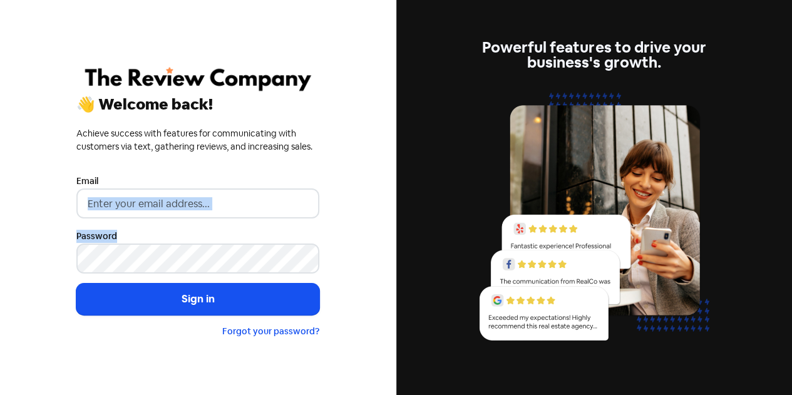
click at [132, 211] on form "Email Password Sign in Forgot your password?" at bounding box center [197, 255] width 243 height 165
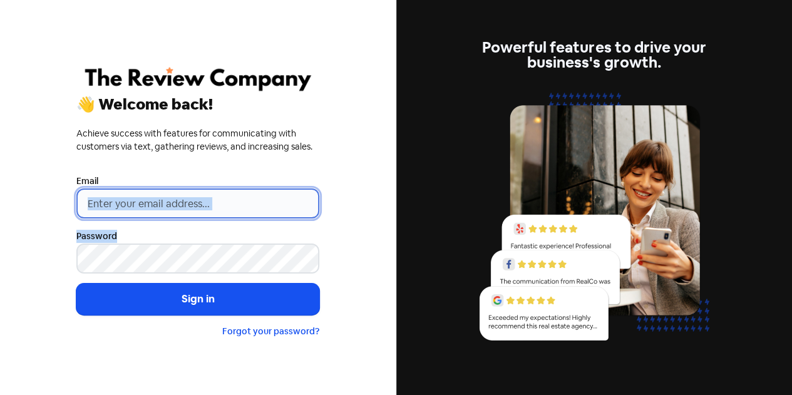
click at [132, 207] on input "email" at bounding box center [197, 204] width 243 height 30
type input "[EMAIL_ADDRESS][DOMAIN_NAME]"
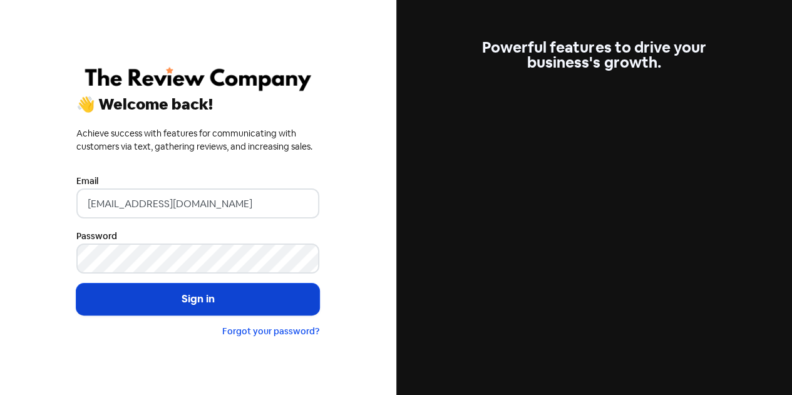
click at [167, 297] on button "Sign in" at bounding box center [197, 299] width 243 height 31
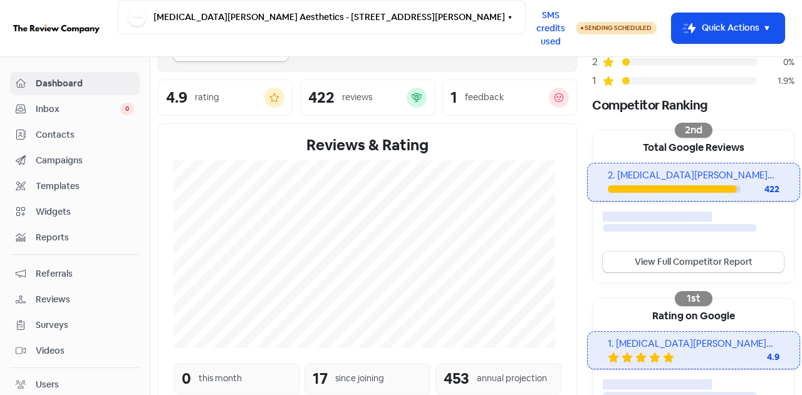
scroll to position [63, 0]
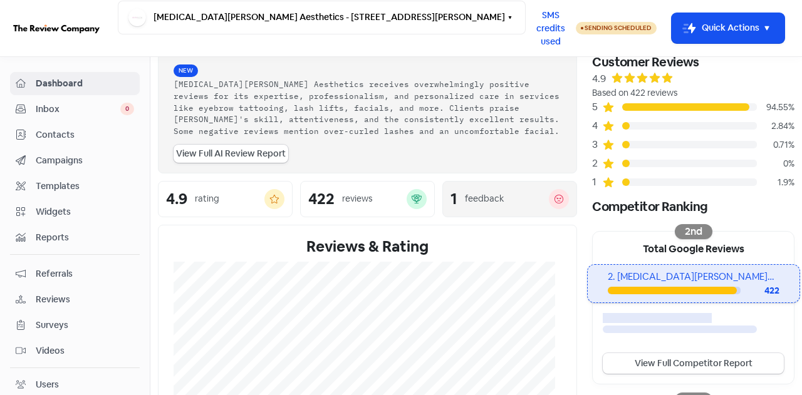
click at [480, 200] on div "feedback" at bounding box center [484, 198] width 39 height 13
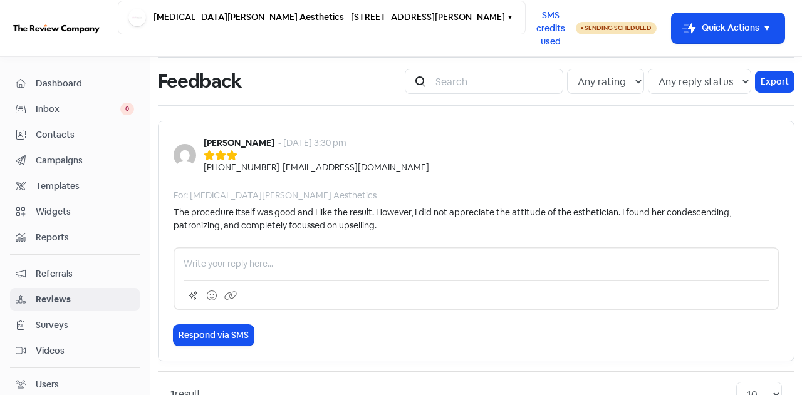
scroll to position [65, 0]
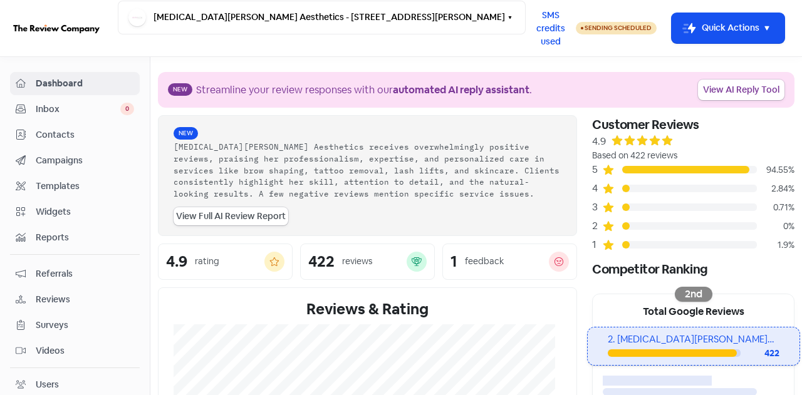
click at [56, 297] on span "Reviews" at bounding box center [85, 299] width 98 height 13
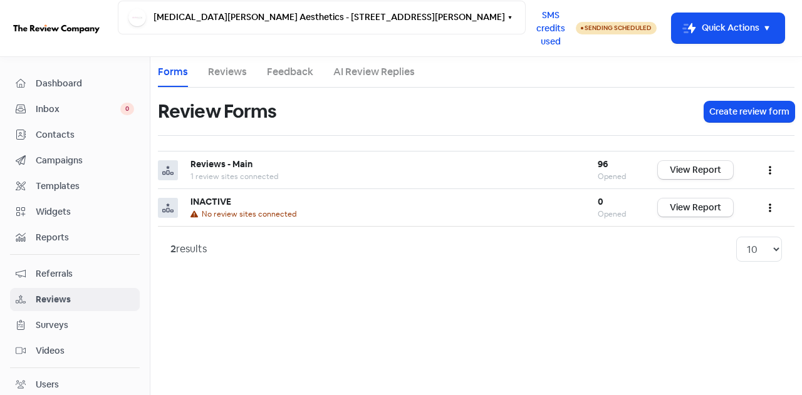
click at [61, 87] on span "Dashboard" at bounding box center [85, 83] width 98 height 13
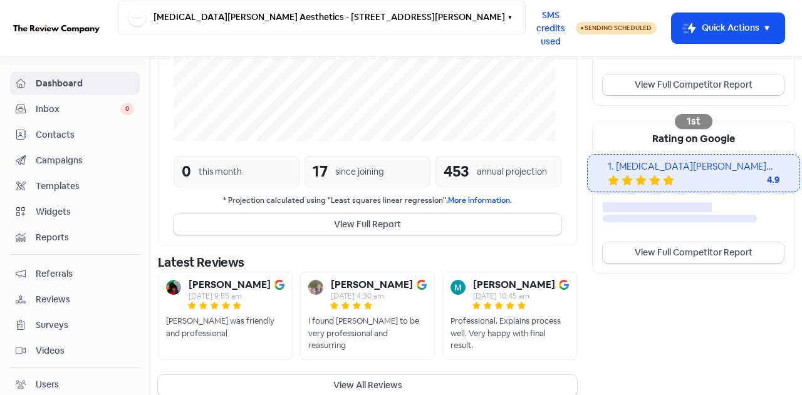
scroll to position [354, 0]
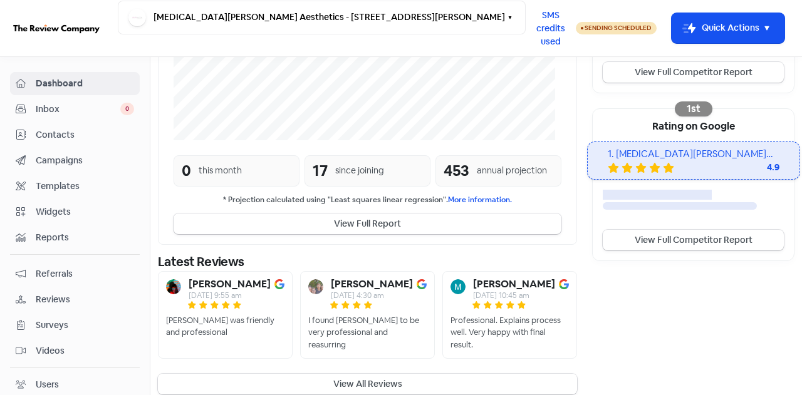
click at [385, 374] on button "View All Reviews" at bounding box center [367, 384] width 419 height 21
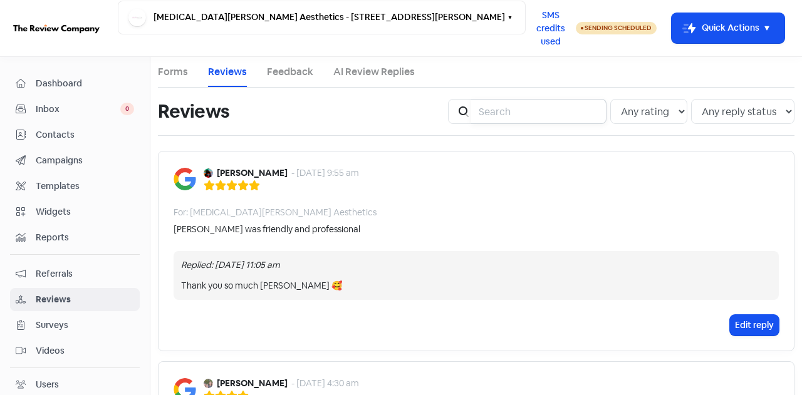
click at [530, 112] on input "search" at bounding box center [538, 111] width 135 height 25
type input "lorelle"
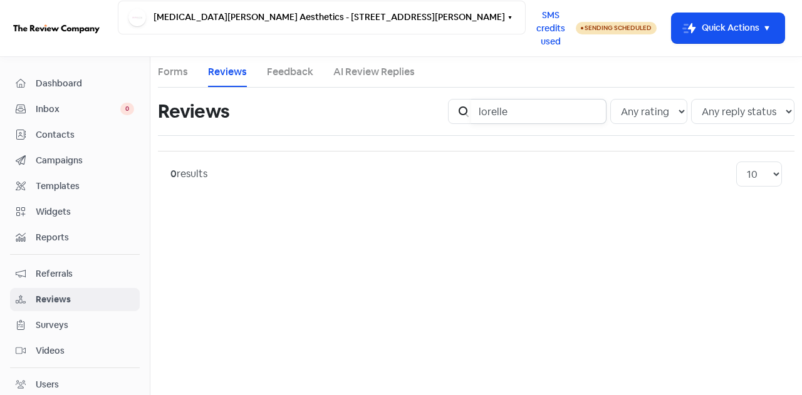
drag, startPoint x: 481, startPoint y: 103, endPoint x: 472, endPoint y: 97, distance: 11.3
click at [477, 99] on div "Icon For Search lorelle" at bounding box center [527, 111] width 158 height 25
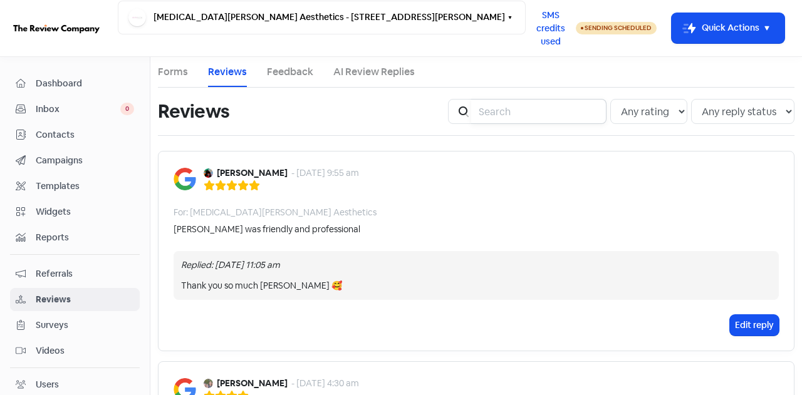
click at [480, 108] on input "search" at bounding box center [538, 111] width 135 height 25
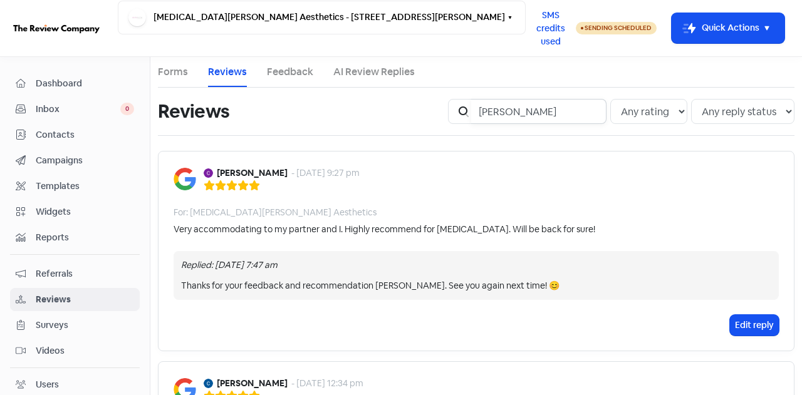
drag, startPoint x: 509, startPoint y: 111, endPoint x: 435, endPoint y: 99, distance: 74.2
click at [436, 100] on div "Reviews Icon For Search [PERSON_NAME] Any rating 5 star 4 star 3 star 2 star 1 …" at bounding box center [475, 111] width 651 height 40
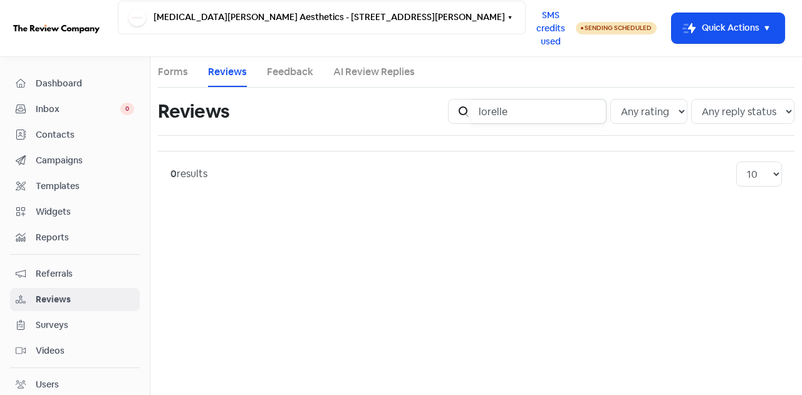
drag, startPoint x: 522, startPoint y: 111, endPoint x: 464, endPoint y: 115, distance: 58.4
click at [464, 115] on div "Icon For Search lorelle" at bounding box center [527, 111] width 158 height 25
drag, startPoint x: 541, startPoint y: 113, endPoint x: 458, endPoint y: 111, distance: 82.7
click at [458, 111] on div "Icon For Search [PERSON_NAME]" at bounding box center [527, 111] width 158 height 25
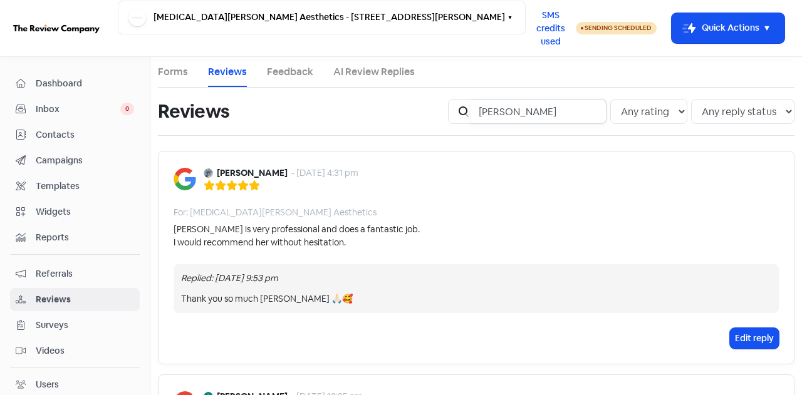
drag, startPoint x: 523, startPoint y: 113, endPoint x: 448, endPoint y: 123, distance: 75.7
click at [448, 123] on div "Icon For Search [PERSON_NAME]" at bounding box center [527, 111] width 158 height 25
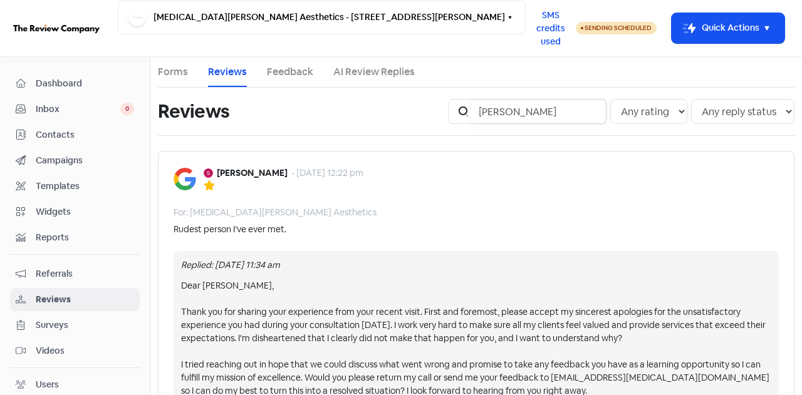
drag, startPoint x: 519, startPoint y: 113, endPoint x: 447, endPoint y: 99, distance: 72.8
click at [448, 99] on div "Icon For Search [PERSON_NAME]" at bounding box center [527, 111] width 158 height 25
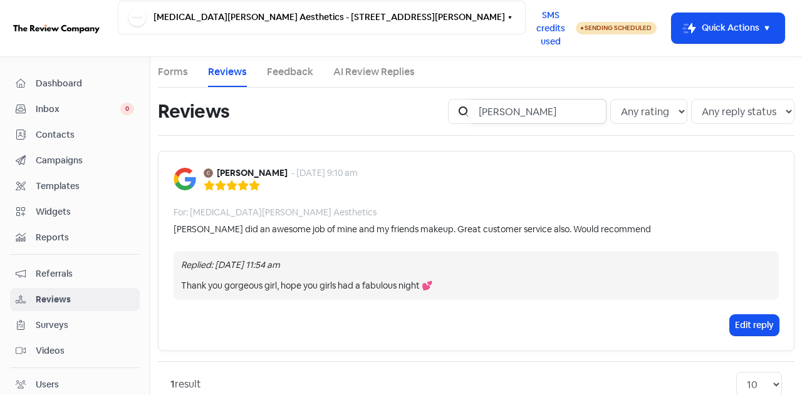
drag, startPoint x: 515, startPoint y: 113, endPoint x: 442, endPoint y: 106, distance: 72.9
click at [442, 108] on div "Icon For Search [PERSON_NAME] Any rating 5 star 4 star 3 star 2 star 1 star Any…" at bounding box center [620, 111] width 361 height 40
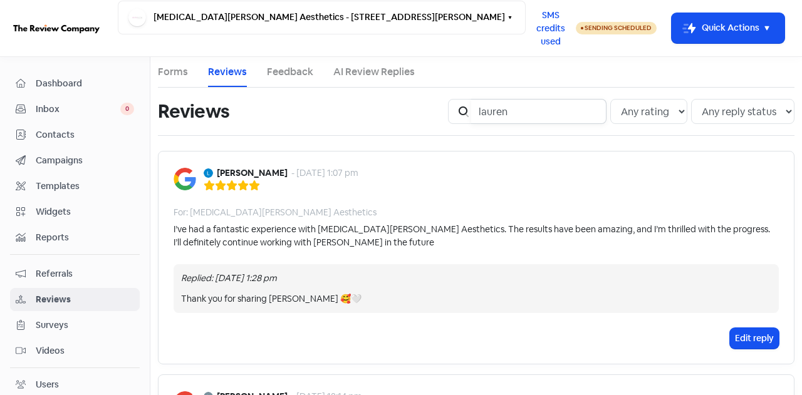
drag, startPoint x: 515, startPoint y: 116, endPoint x: 464, endPoint y: 107, distance: 51.5
click at [465, 108] on div "Icon For Search lauren" at bounding box center [527, 111] width 158 height 25
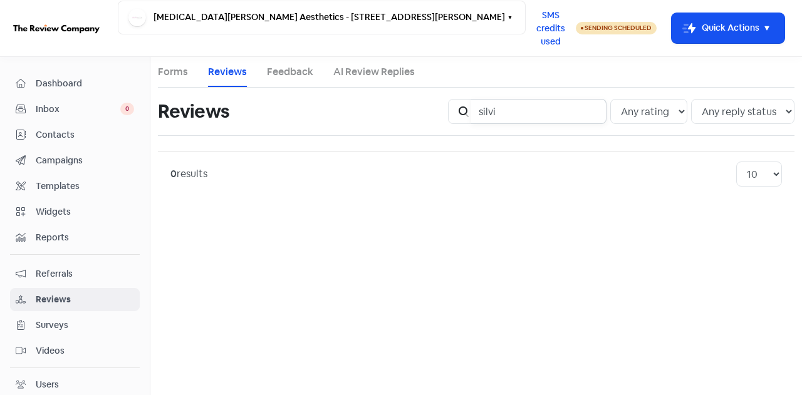
type input "silvi"
click at [68, 84] on span "Dashboard" at bounding box center [85, 83] width 98 height 13
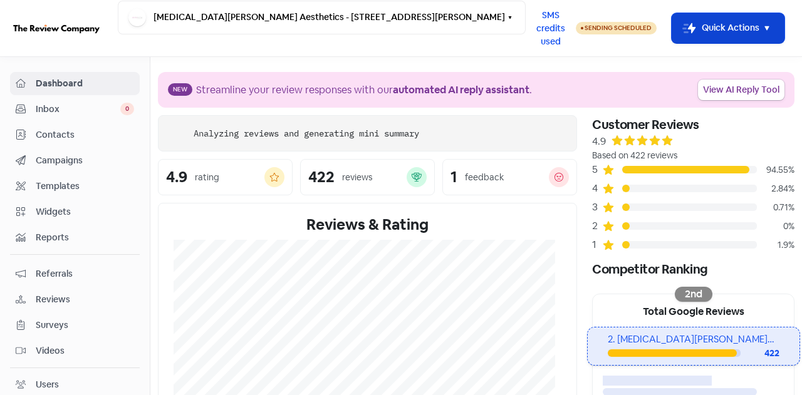
click at [706, 35] on button "Icon For Thunder-move Quick Actions" at bounding box center [727, 28] width 113 height 30
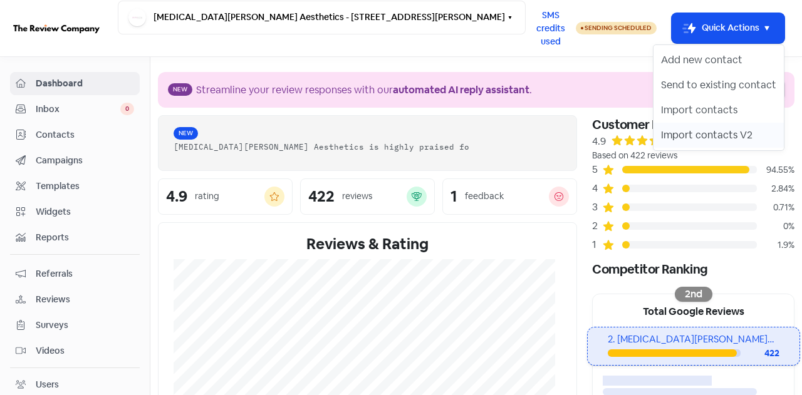
click at [721, 137] on button "Import contacts V2" at bounding box center [718, 135] width 130 height 25
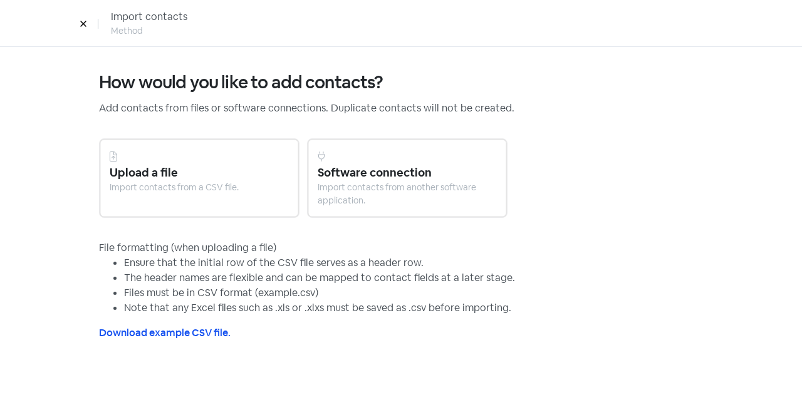
click at [165, 181] on div "Import contacts from a CSV file." at bounding box center [199, 187] width 179 height 13
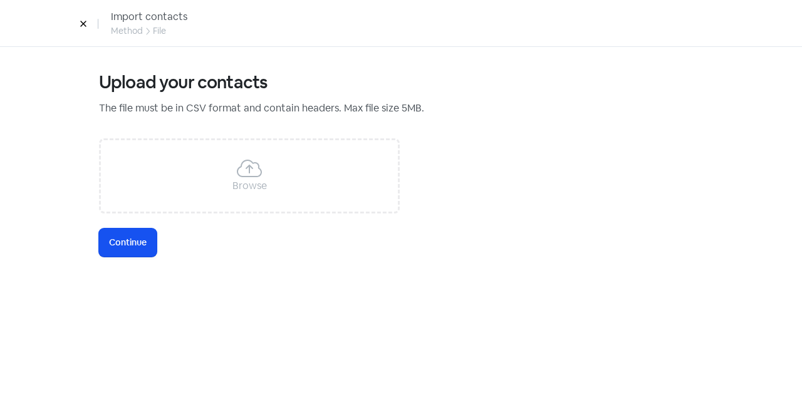
click at [254, 175] on icon at bounding box center [249, 168] width 25 height 20
click at [247, 162] on icon at bounding box center [249, 168] width 25 height 20
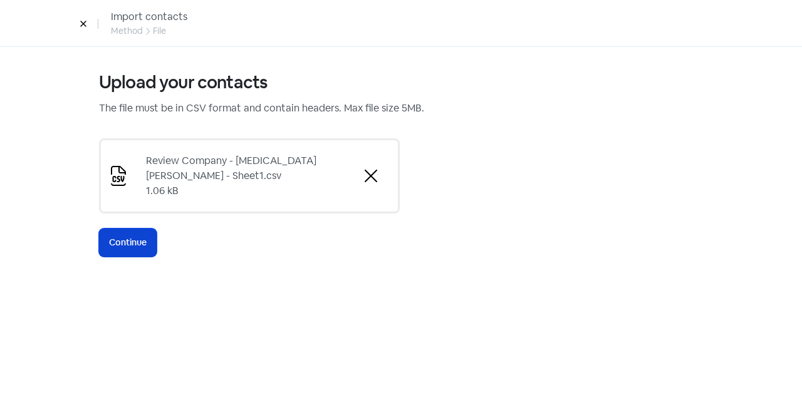
click at [132, 244] on span "Continue" at bounding box center [128, 242] width 38 height 13
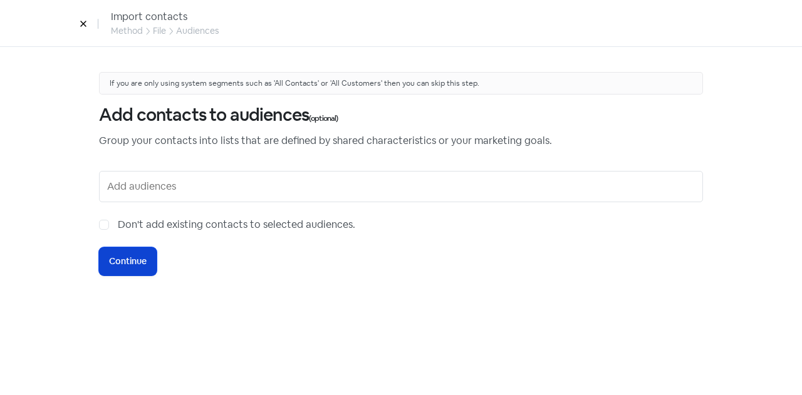
click at [144, 262] on span "Continue" at bounding box center [128, 261] width 38 height 13
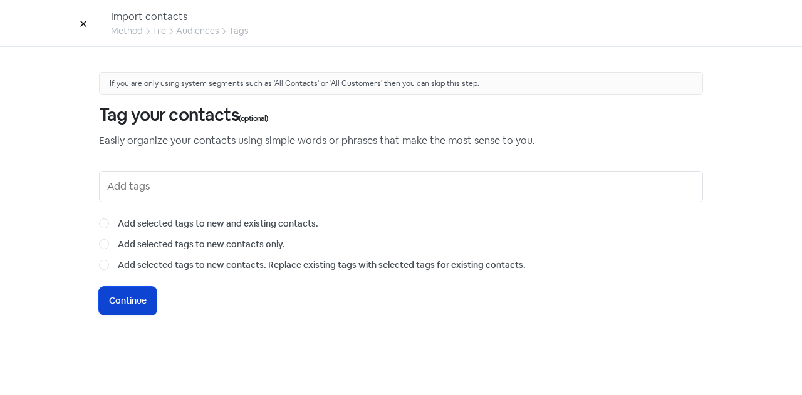
click at [127, 296] on span "Continue" at bounding box center [128, 300] width 38 height 13
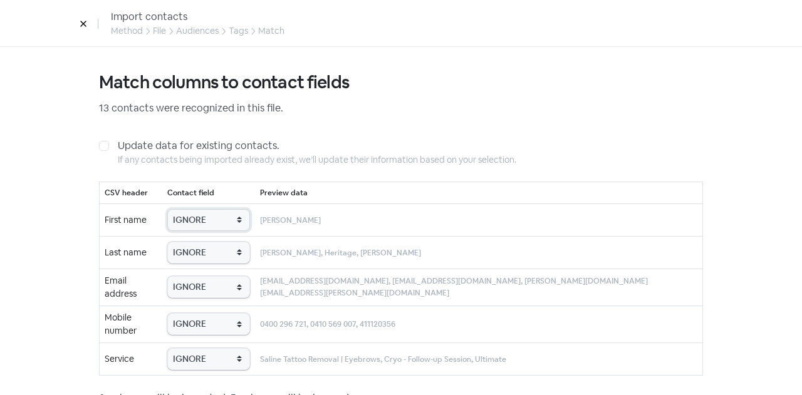
click at [220, 217] on select "IGNORE First name Last name Mobile number Email address Contact status Service" at bounding box center [208, 220] width 83 height 22
select select "first_name"
click at [195, 209] on select "IGNORE First name Last name Mobile number Email address Contact status Service" at bounding box center [208, 220] width 83 height 22
click at [225, 255] on select "IGNORE First name Last name Mobile number Email address Contact status Service" at bounding box center [208, 253] width 83 height 22
select select "last_name"
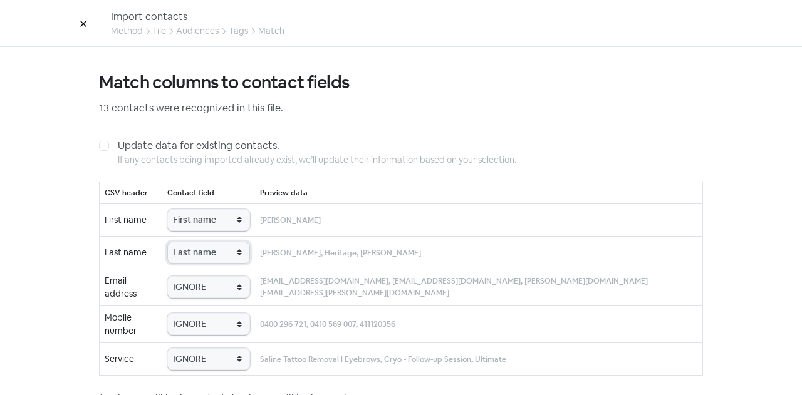
click at [195, 242] on select "IGNORE First name Last name Mobile number Email address Contact status Service" at bounding box center [208, 253] width 83 height 22
click at [227, 280] on select "IGNORE First name Last name Mobile number Email address Contact status Service" at bounding box center [208, 287] width 83 height 22
select select "email"
click at [195, 276] on select "IGNORE First name Last name Mobile number Email address Contact status Service" at bounding box center [208, 287] width 83 height 22
click at [223, 314] on select "IGNORE First name Last name Mobile number Email address Contact status Service" at bounding box center [208, 324] width 83 height 22
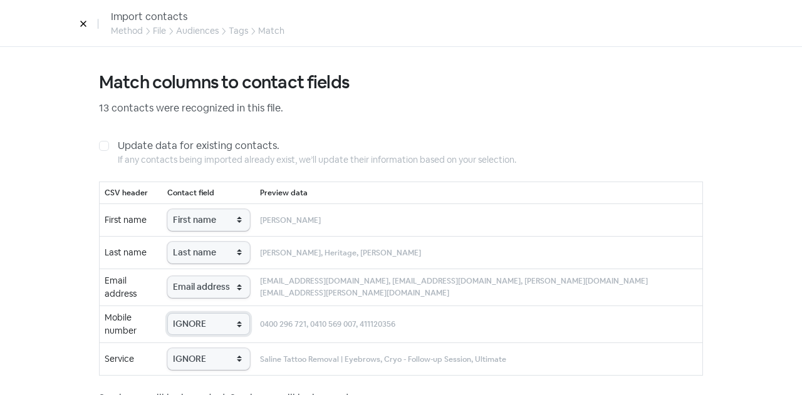
select select "phone"
click at [195, 313] on select "IGNORE First name Last name Mobile number Email address Contact status Service" at bounding box center [208, 324] width 83 height 22
click at [228, 349] on select "IGNORE First name Last name Mobile number Email address Contact status Service" at bounding box center [208, 359] width 83 height 22
select select "service"
click at [195, 348] on select "IGNORE First name Last name Mobile number Email address Contact status Service" at bounding box center [208, 359] width 83 height 22
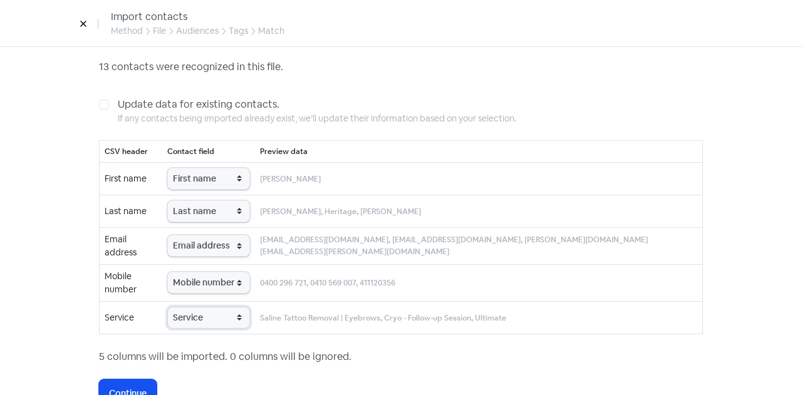
scroll to position [66, 0]
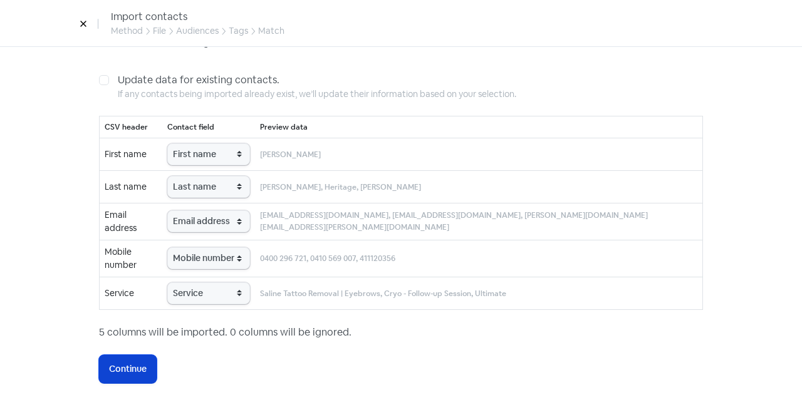
click at [127, 363] on span "Continue" at bounding box center [128, 369] width 38 height 13
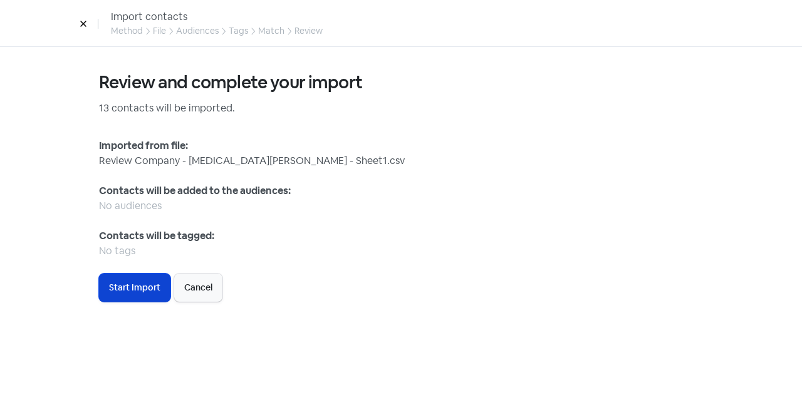
click at [137, 286] on span "Start Import" at bounding box center [134, 287] width 51 height 13
